Goal: Task Accomplishment & Management: Use online tool/utility

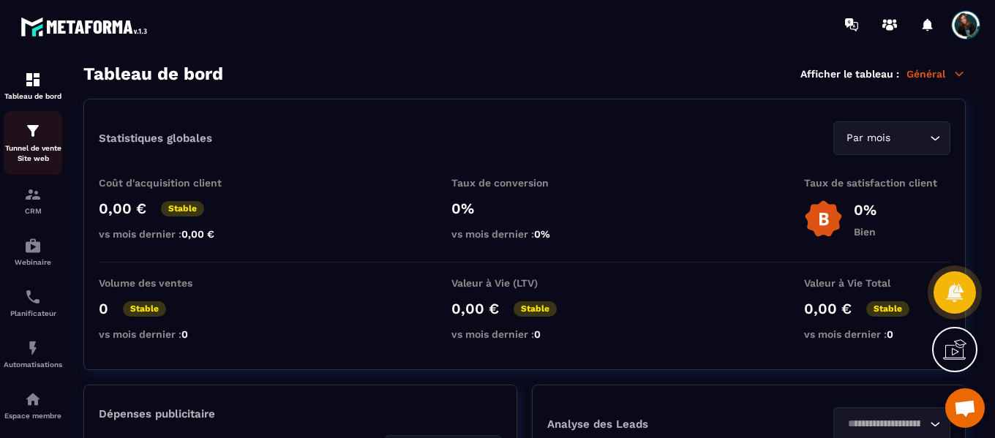
click at [18, 152] on p "Tunnel de vente Site web" at bounding box center [33, 153] width 59 height 20
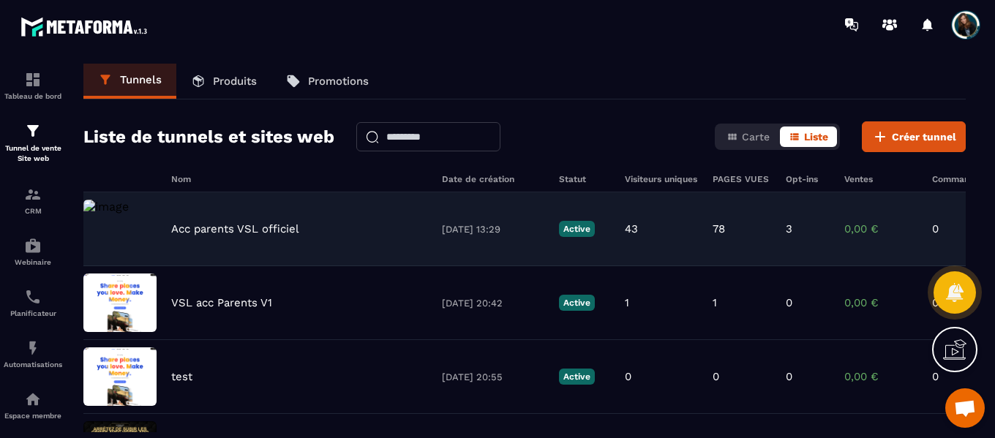
click at [129, 214] on img at bounding box center [105, 207] width 45 height 14
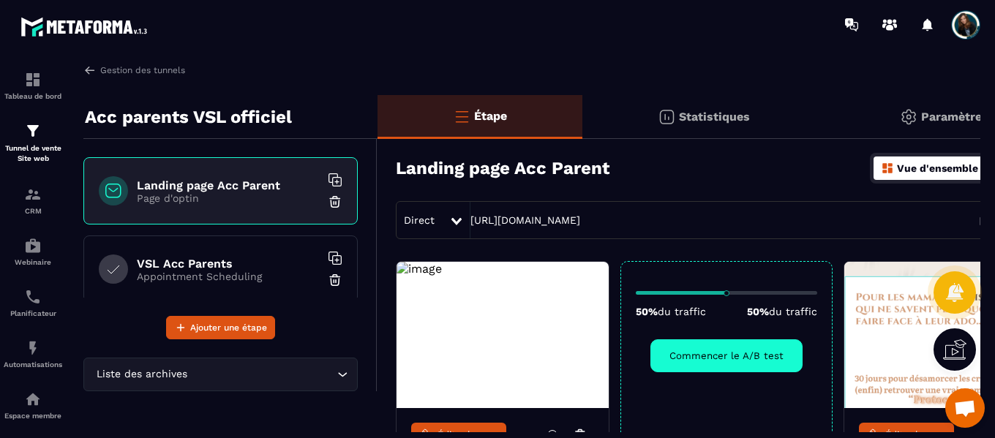
click at [442, 276] on img at bounding box center [419, 269] width 45 height 14
click at [457, 427] on link "Éditer la page" at bounding box center [458, 434] width 95 height 23
